Goal: Navigation & Orientation: Understand site structure

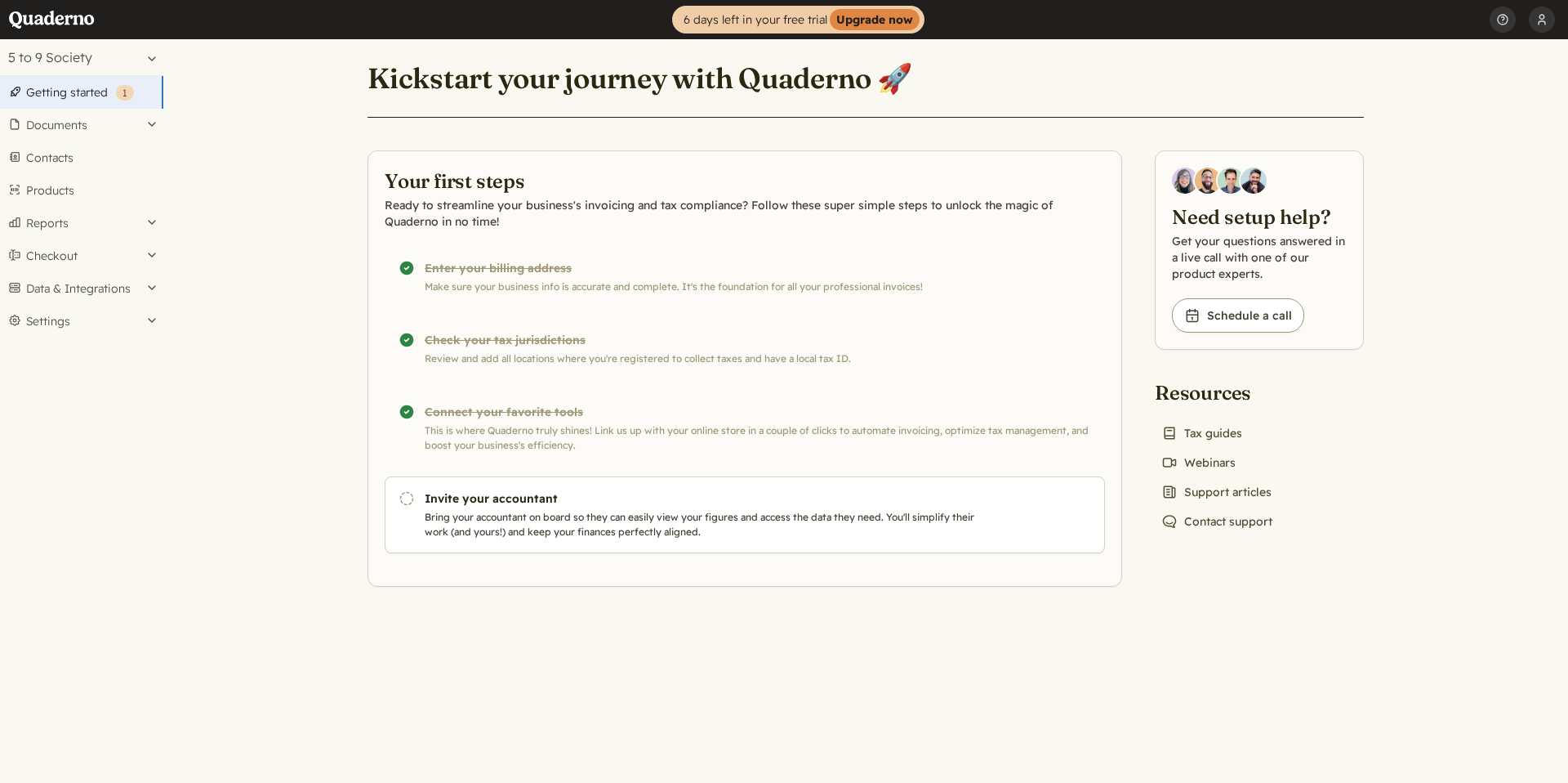
click at [64, 103] on link "Getting started ( 1 )" at bounding box center [82, 92] width 163 height 33
click at [54, 201] on link "Products" at bounding box center [82, 190] width 163 height 33
click at [55, 122] on button "Documents" at bounding box center [82, 125] width 163 height 33
click at [210, 167] on main "Kickstart your journey with Quaderno 🚀 Your first steps Ready to streamline you…" at bounding box center [865, 411] width 1405 height 744
click at [79, 412] on link "Contacts" at bounding box center [82, 400] width 163 height 33
